Goal: Check status: Check status

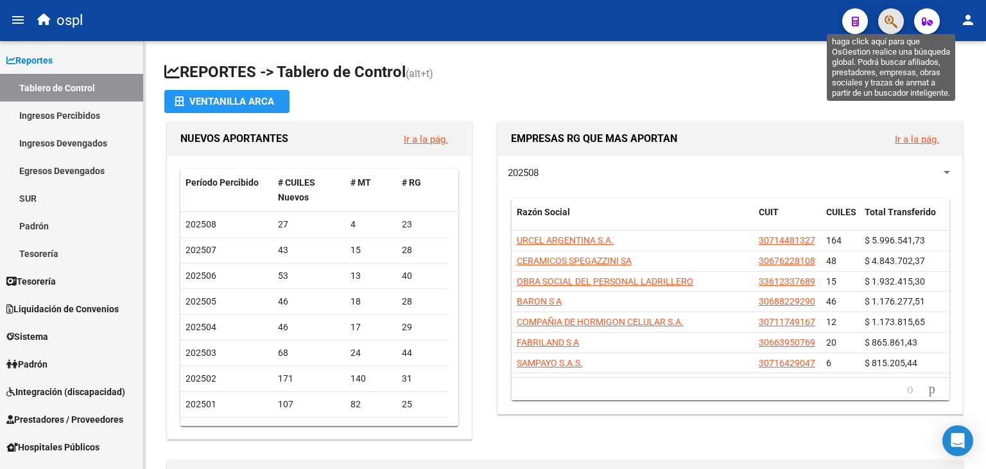
click at [890, 21] on icon "button" at bounding box center [891, 21] width 13 height 15
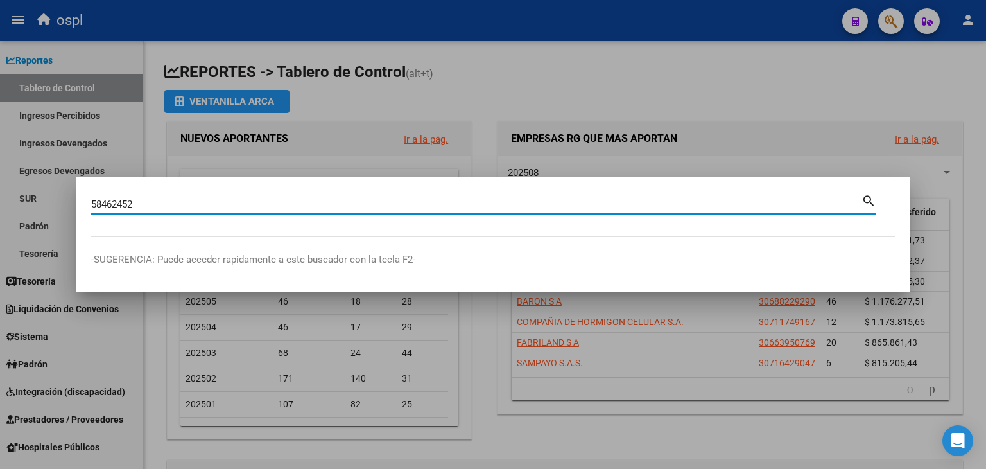
type input "58462452"
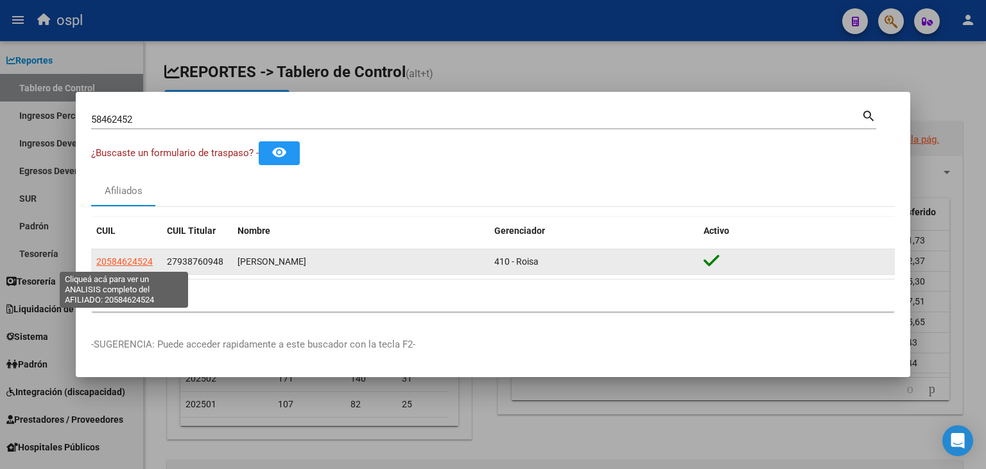
click at [128, 258] on span "20584624524" at bounding box center [124, 261] width 56 height 10
type textarea "20584624524"
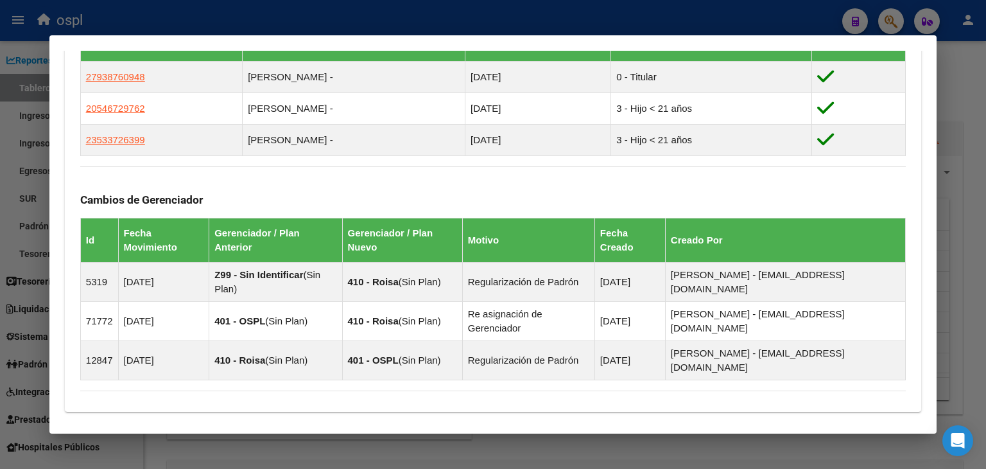
scroll to position [909, 0]
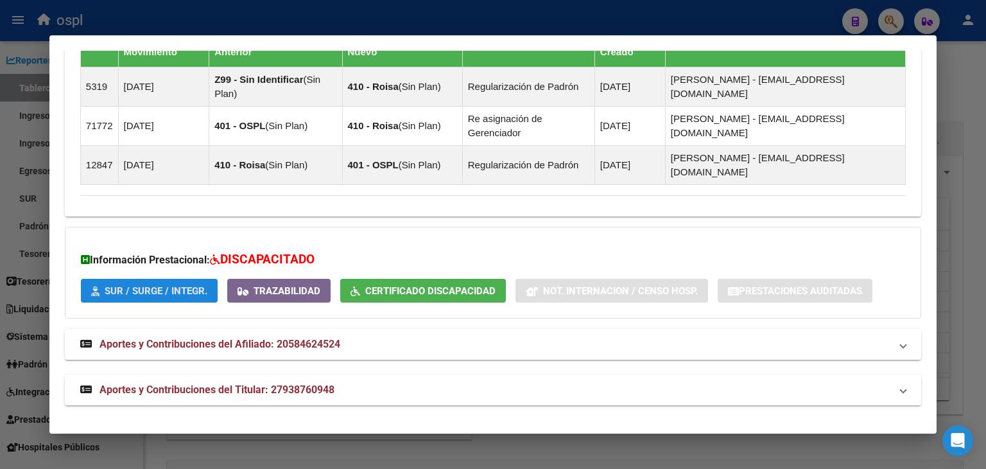
click at [206, 297] on button "SUR / SURGE / INTEGR." at bounding box center [149, 291] width 137 height 24
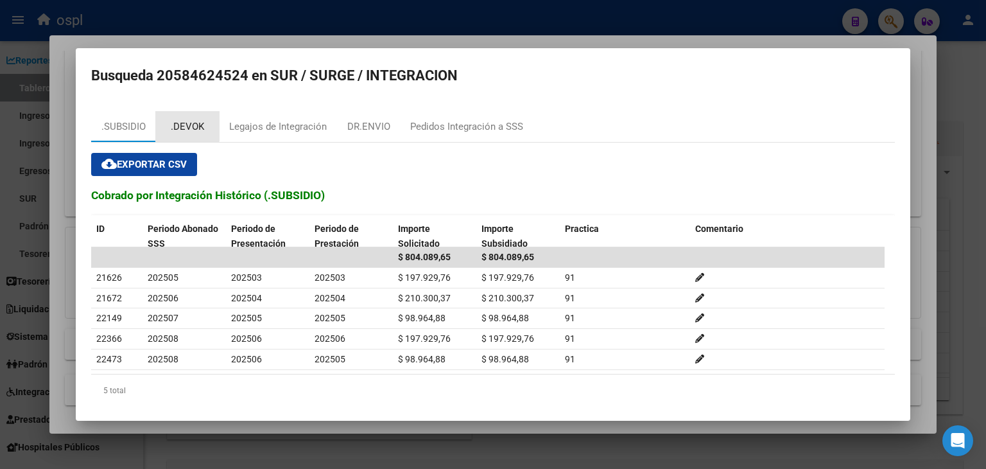
click at [169, 125] on div ".DEVOK" at bounding box center [187, 126] width 64 height 31
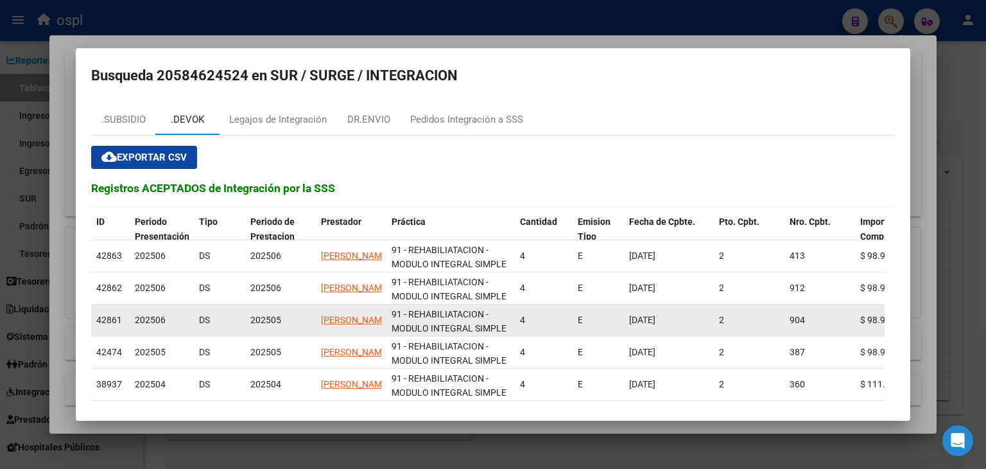
scroll to position [59, 0]
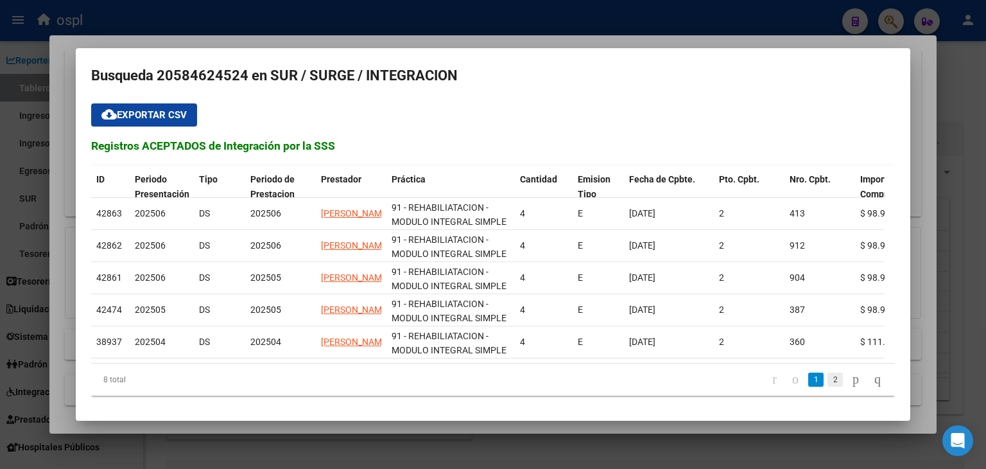
click at [827, 376] on link "2" at bounding box center [834, 379] width 15 height 14
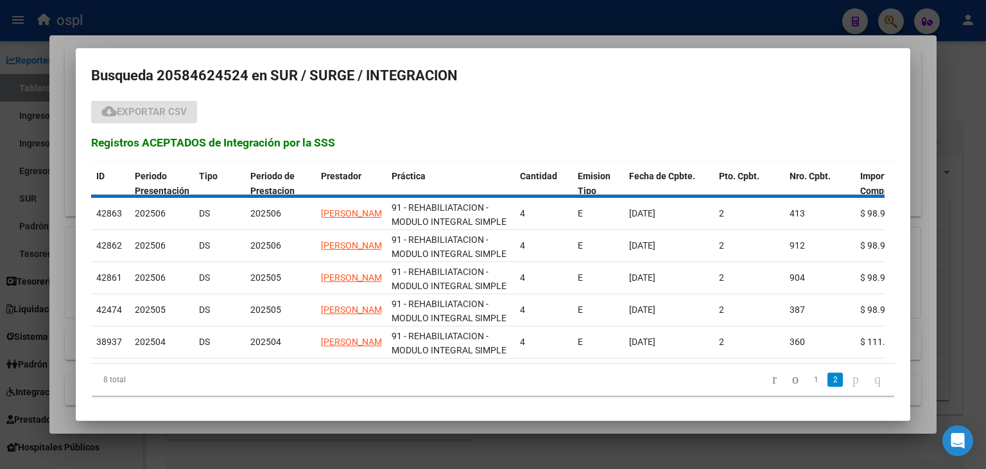
scroll to position [0, 0]
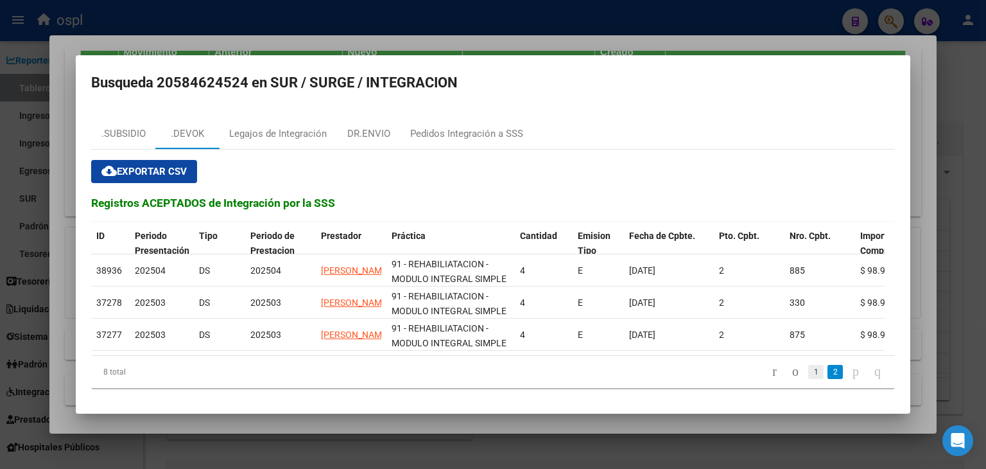
click at [808, 375] on link "1" at bounding box center [815, 372] width 15 height 14
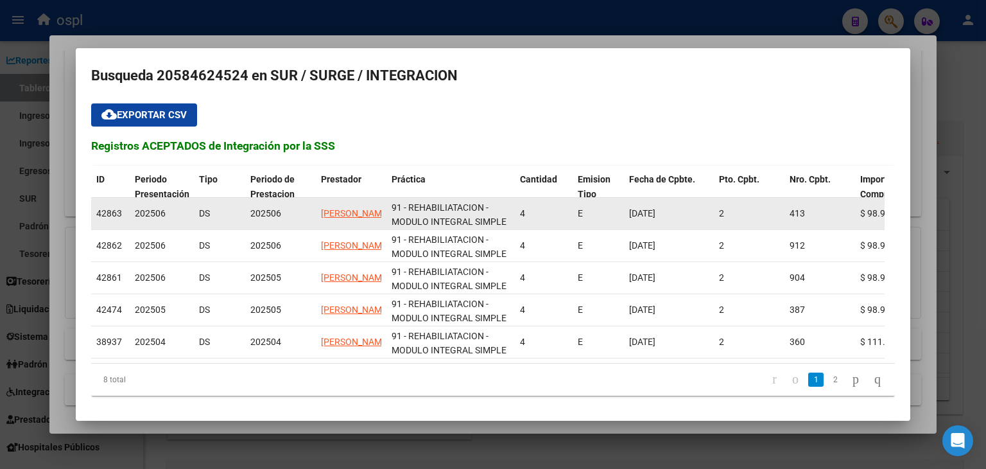
scroll to position [58, 0]
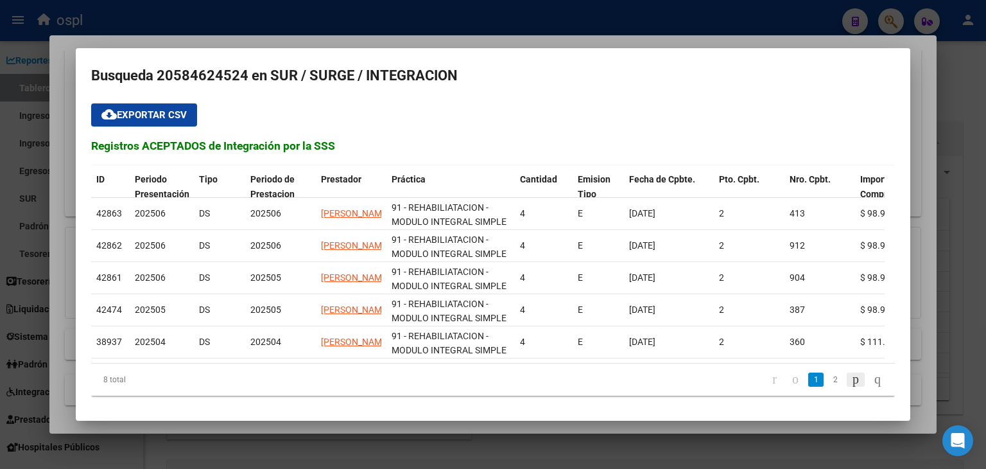
click at [851, 377] on icon "go to next page" at bounding box center [856, 378] width 10 height 15
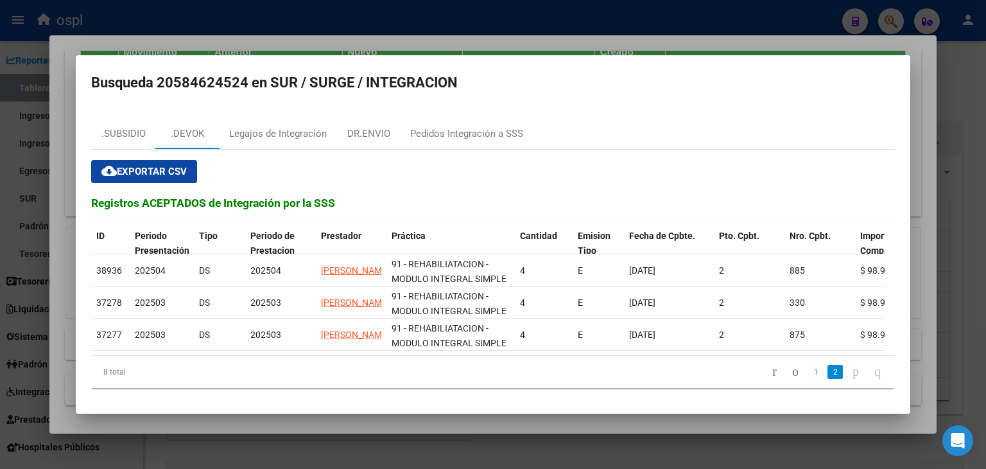
scroll to position [0, 0]
click at [393, 44] on div at bounding box center [493, 234] width 986 height 469
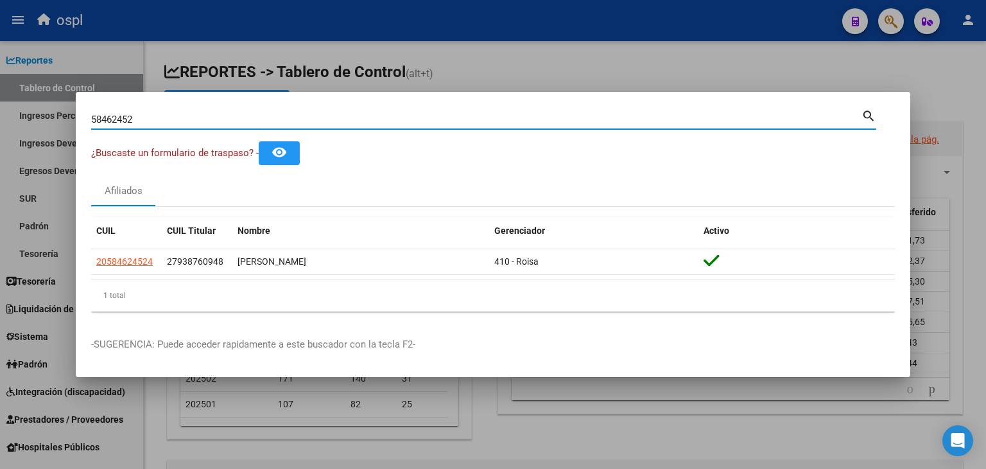
drag, startPoint x: 193, startPoint y: 121, endPoint x: 46, endPoint y: 116, distance: 147.1
click at [46, 116] on div "58462452 Buscar (apellido, dni, cuil, nro traspaso, cuit, obra social) search ¿…" at bounding box center [493, 234] width 986 height 469
type input "53372639"
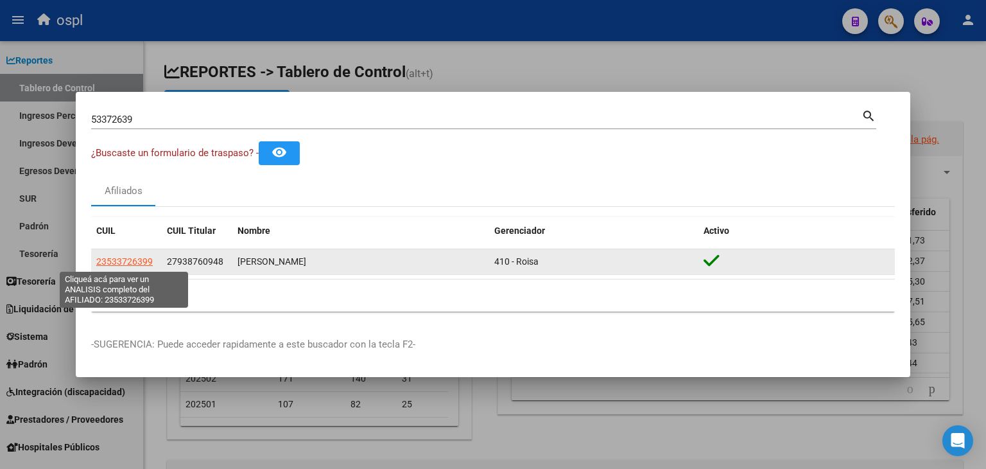
click at [139, 261] on span "23533726399" at bounding box center [124, 261] width 56 height 10
type textarea "23533726399"
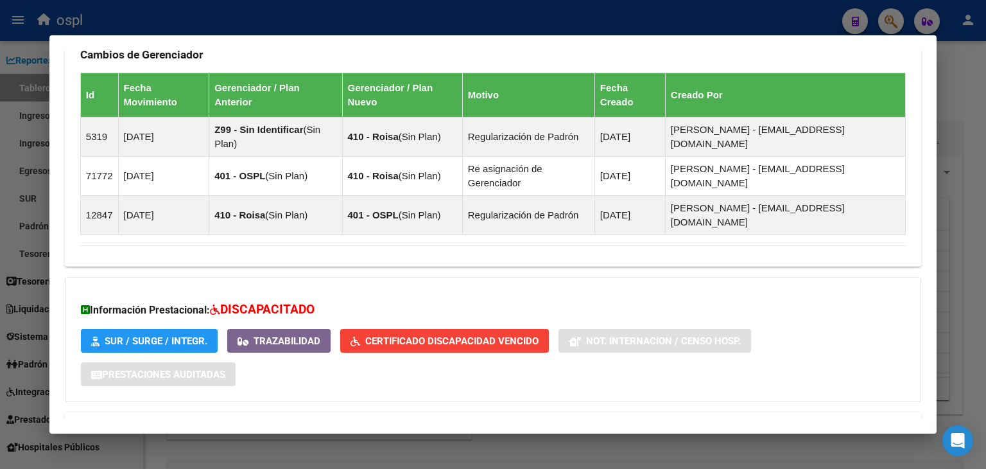
scroll to position [887, 0]
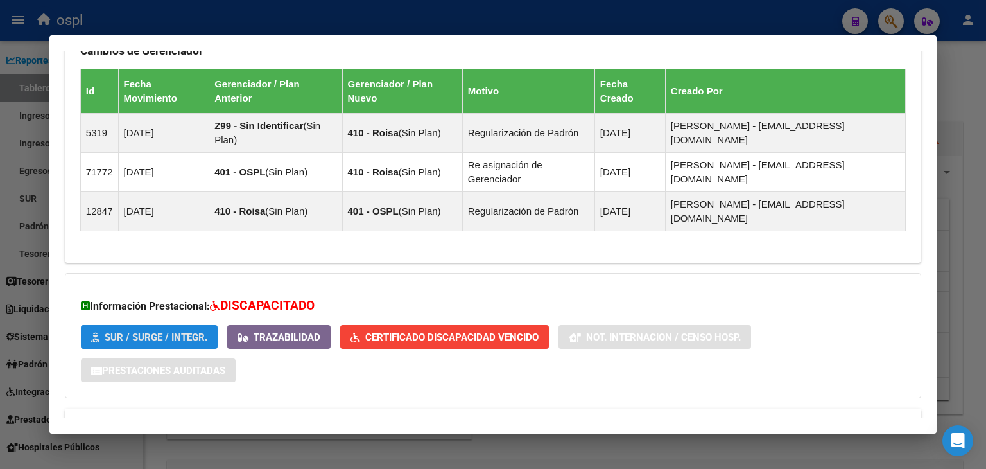
click at [159, 331] on span "SUR / SURGE / INTEGR." at bounding box center [156, 337] width 103 height 12
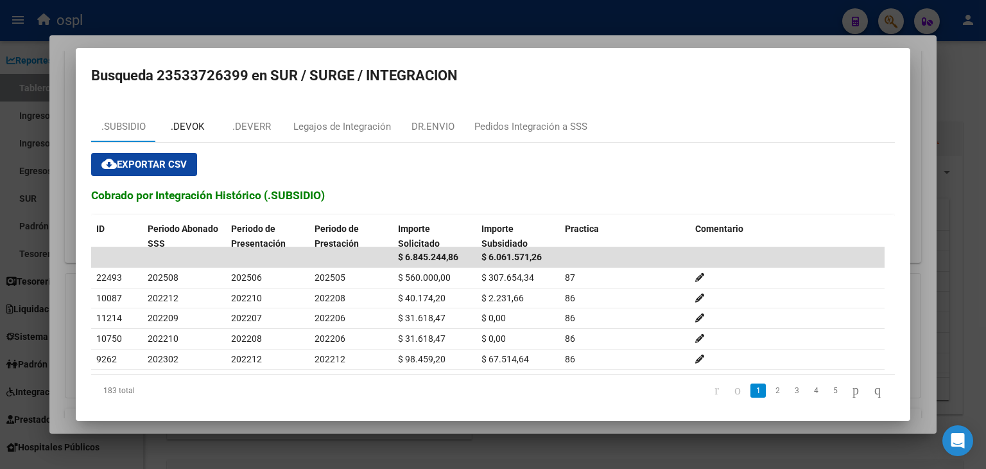
click at [189, 138] on div ".DEVOK" at bounding box center [187, 126] width 64 height 31
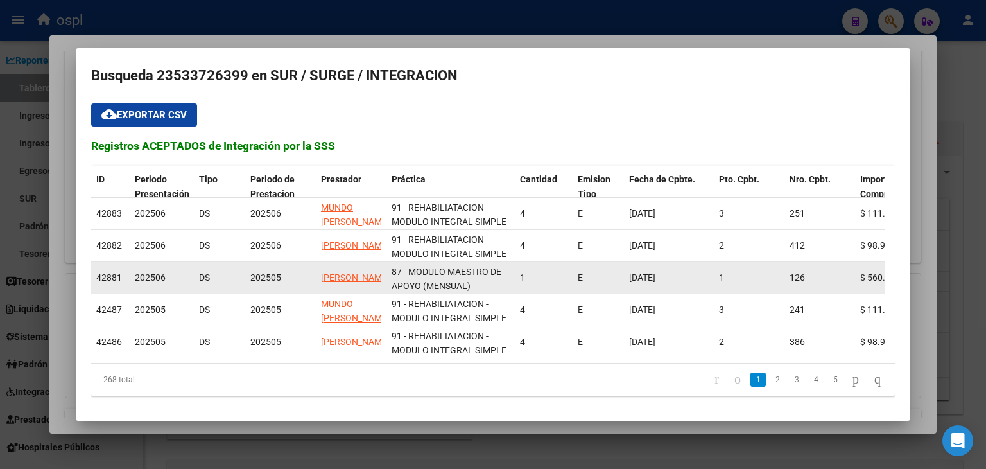
scroll to position [0, 0]
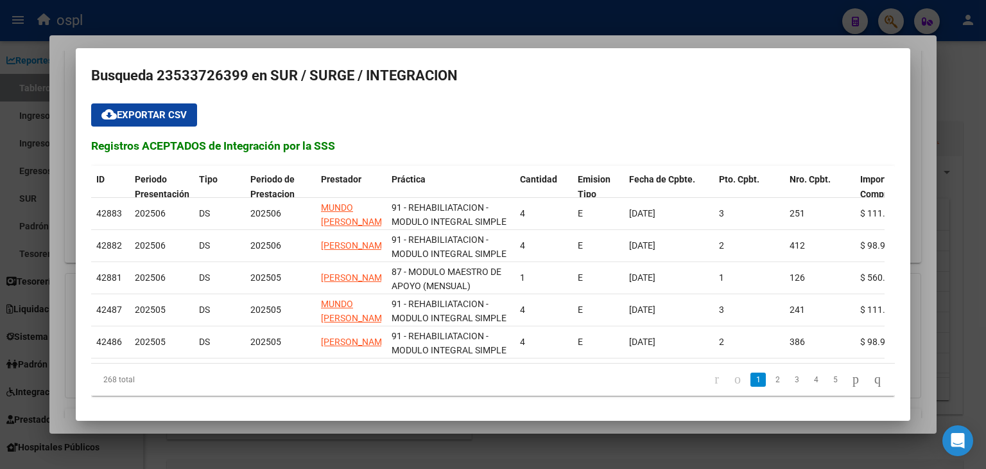
click at [959, 139] on div at bounding box center [493, 234] width 986 height 469
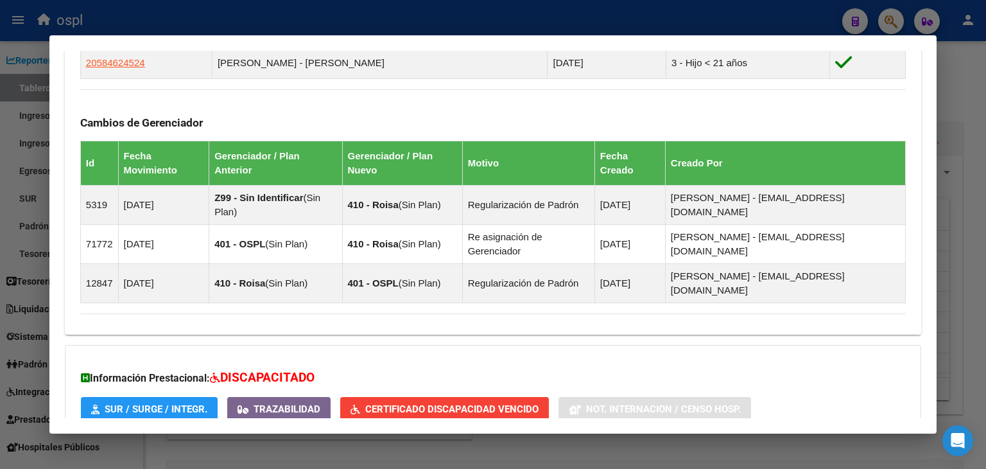
scroll to position [967, 0]
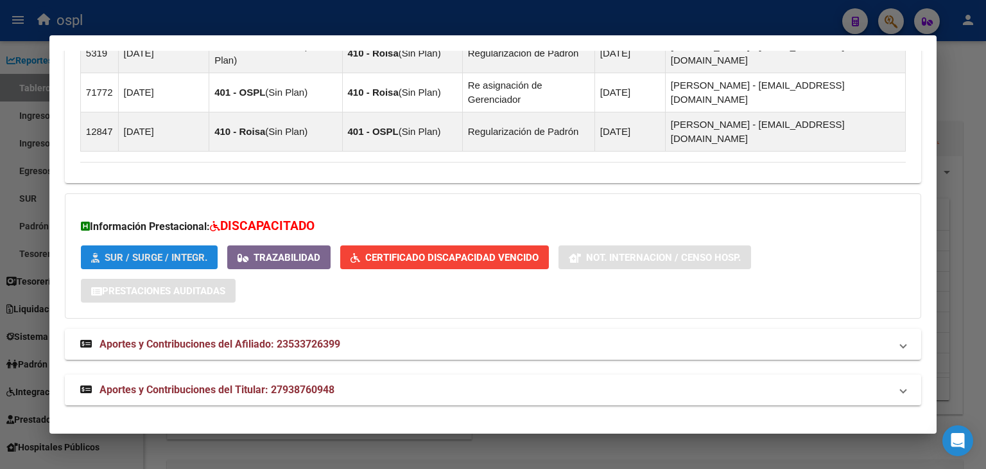
click at [153, 266] on button "SUR / SURGE / INTEGR." at bounding box center [149, 257] width 137 height 24
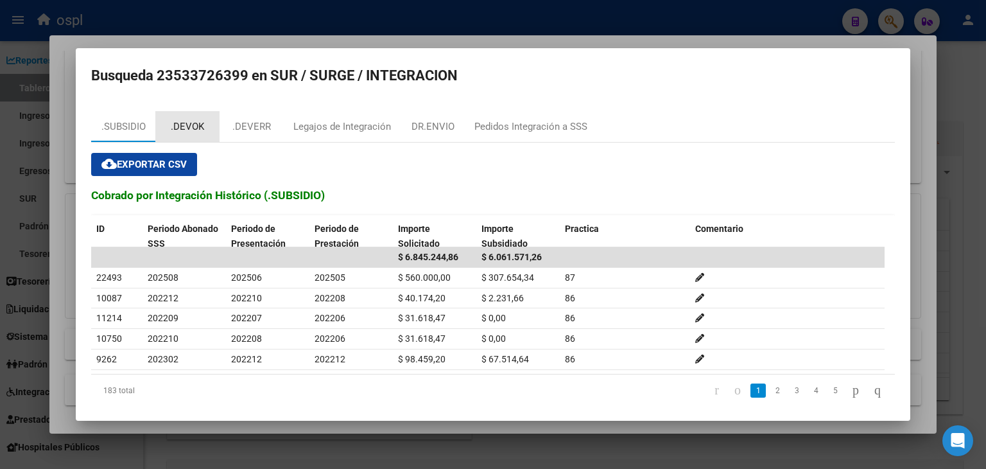
click at [194, 134] on div ".DEVOK" at bounding box center [187, 126] width 64 height 31
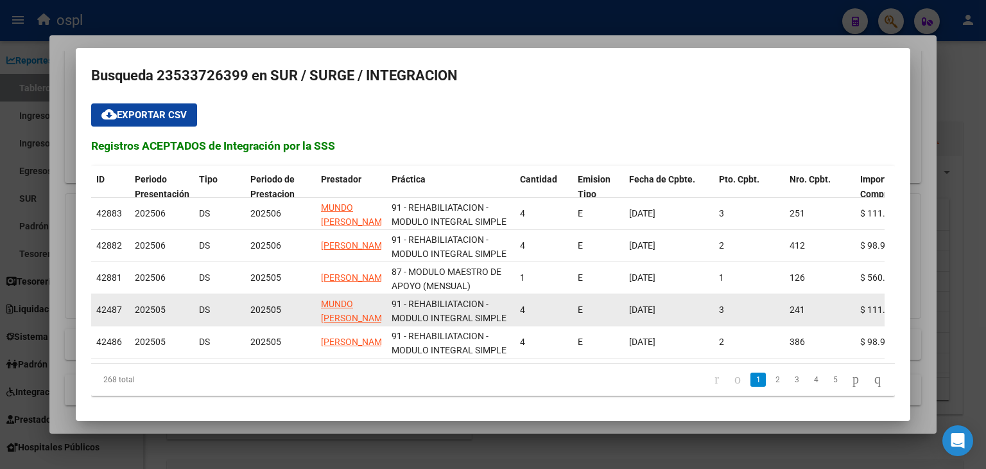
scroll to position [56, 0]
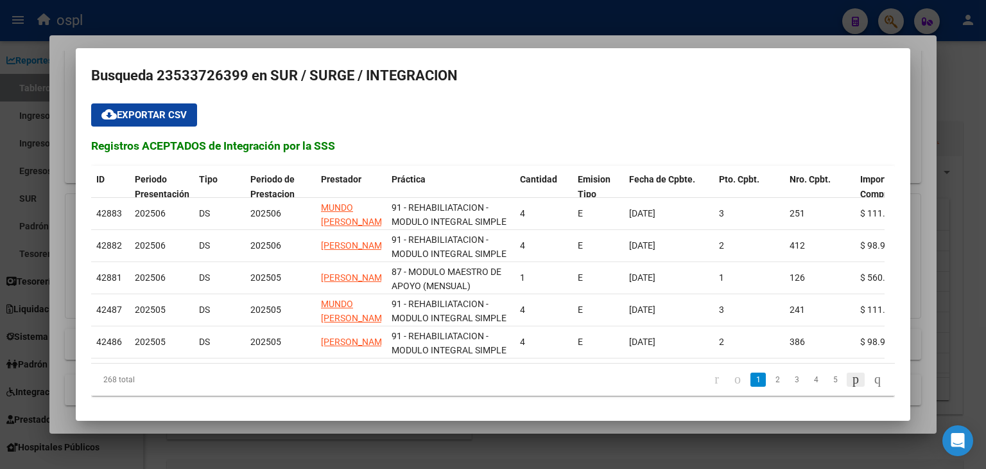
click at [851, 386] on icon "go to next page" at bounding box center [856, 378] width 10 height 15
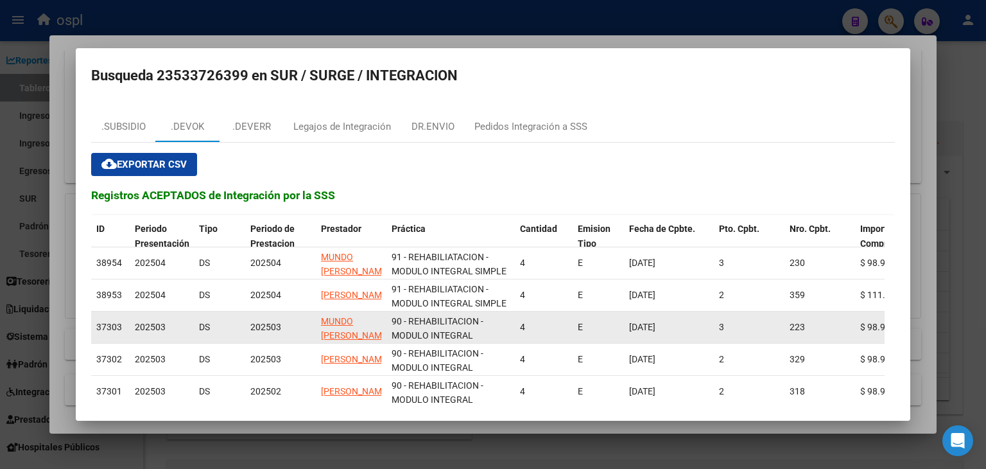
scroll to position [59, 0]
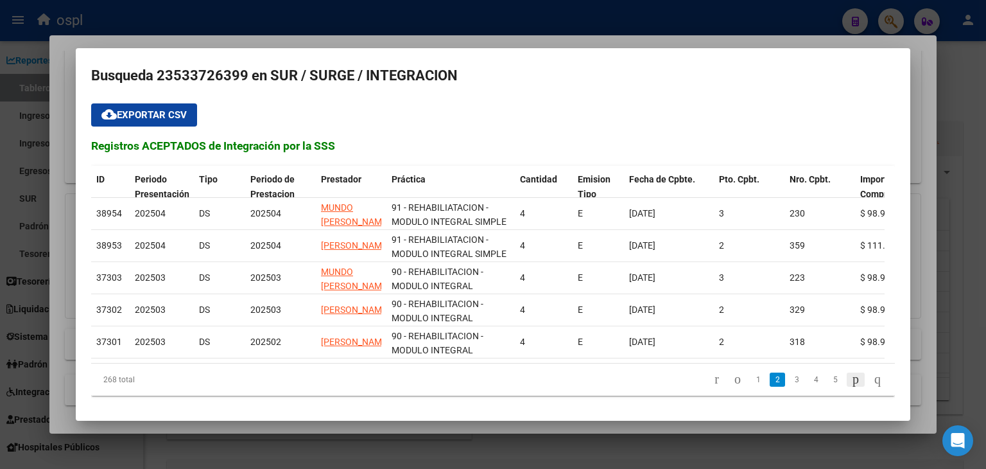
click at [851, 378] on icon "go to next page" at bounding box center [856, 378] width 10 height 15
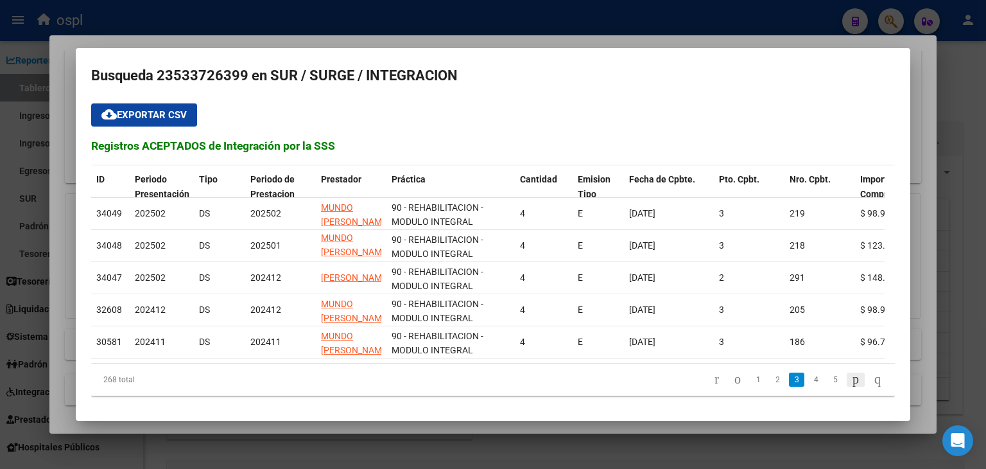
click at [851, 378] on icon "go to next page" at bounding box center [856, 378] width 10 height 15
